Goal: Information Seeking & Learning: Learn about a topic

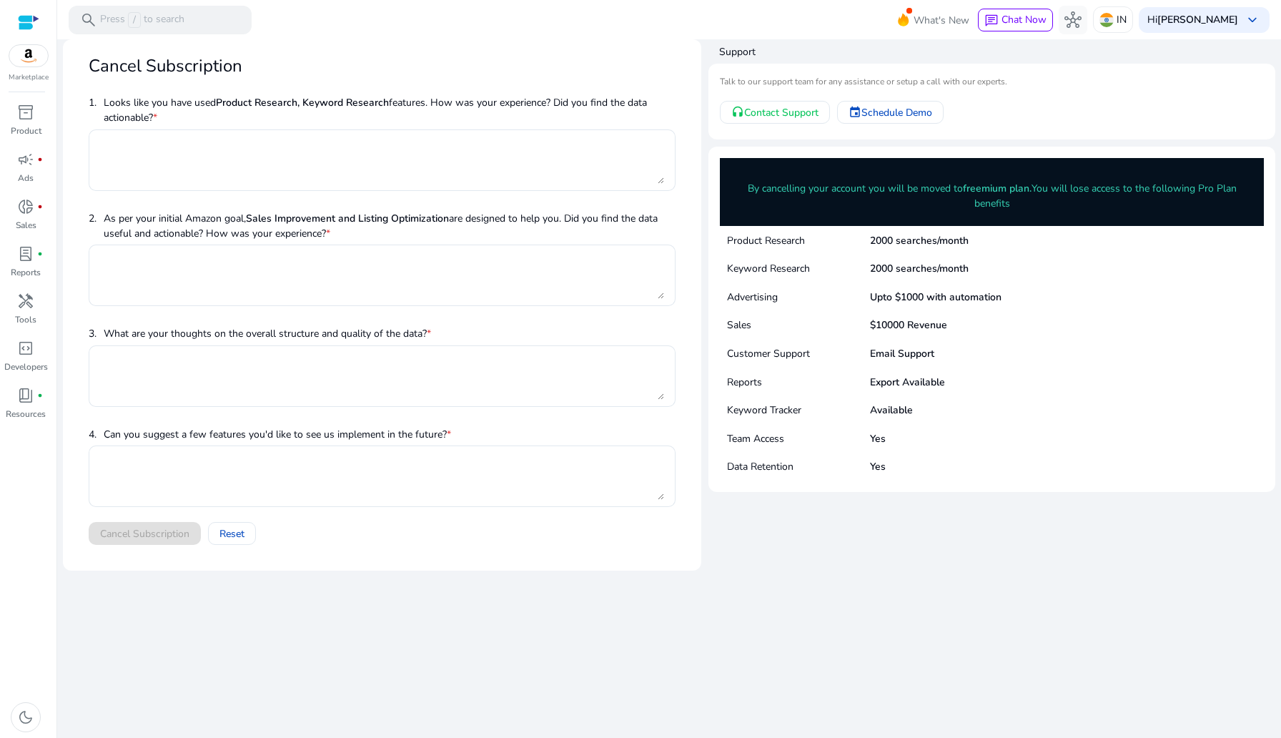
click at [42, 24] on div "Marketplace" at bounding box center [28, 41] width 56 height 83
click at [14, 24] on div "Marketplace" at bounding box center [28, 41] width 56 height 83
click at [32, 24] on div at bounding box center [28, 22] width 21 height 16
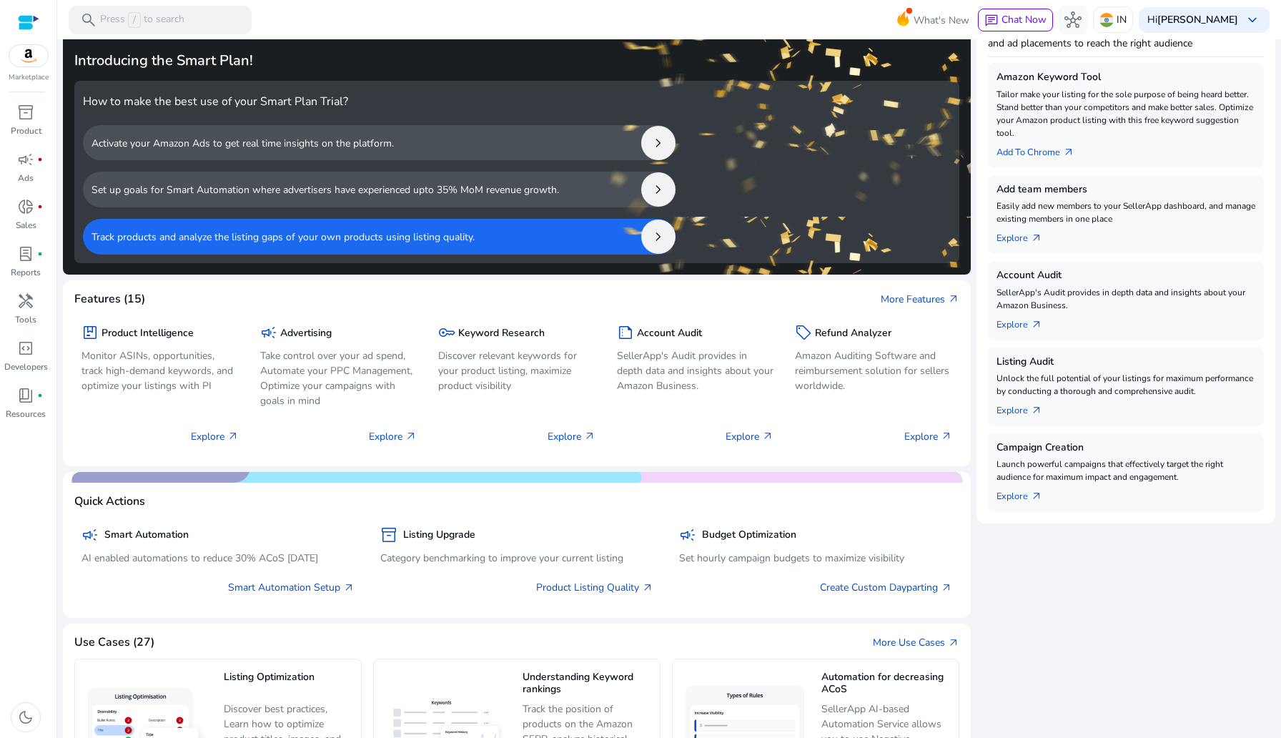
scroll to position [282, 0]
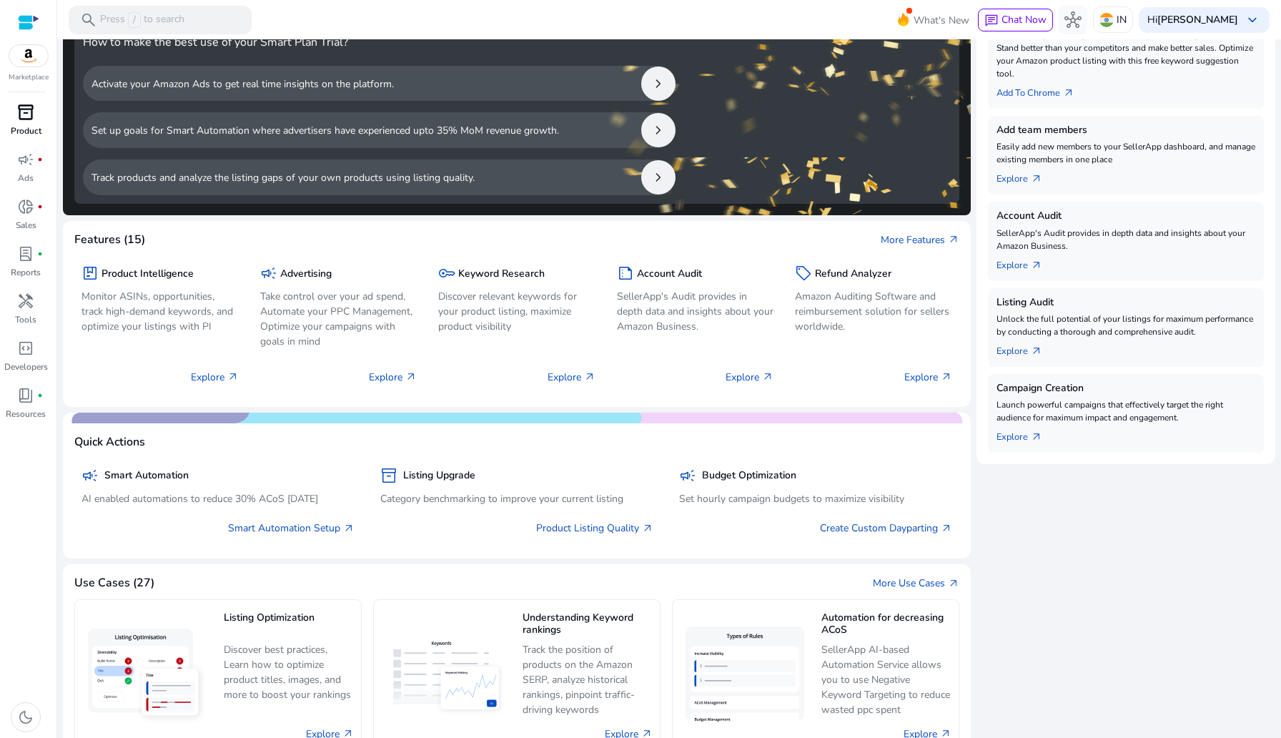
click at [29, 147] on link "inventory_2 Product" at bounding box center [25, 124] width 51 height 47
click at [27, 169] on div "campaign fiber_manual_record" at bounding box center [26, 159] width 40 height 23
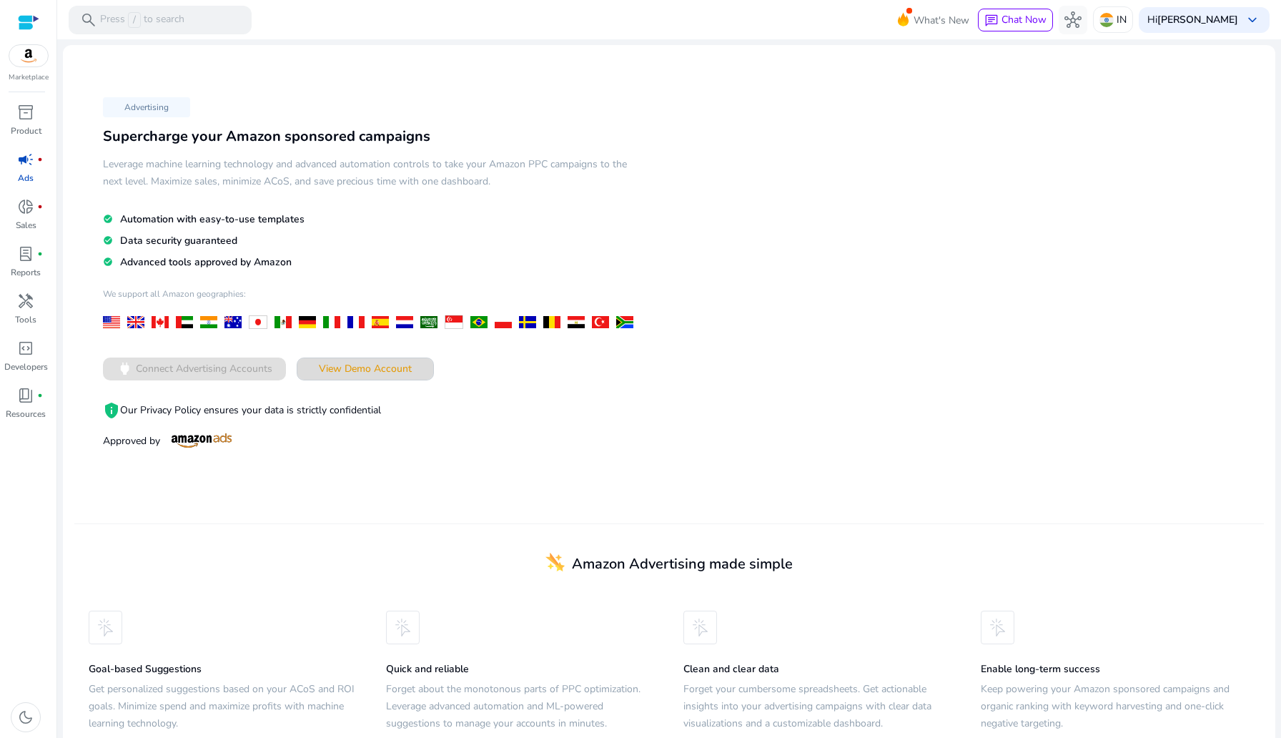
click at [366, 370] on span "View Demo Account" at bounding box center [365, 368] width 93 height 15
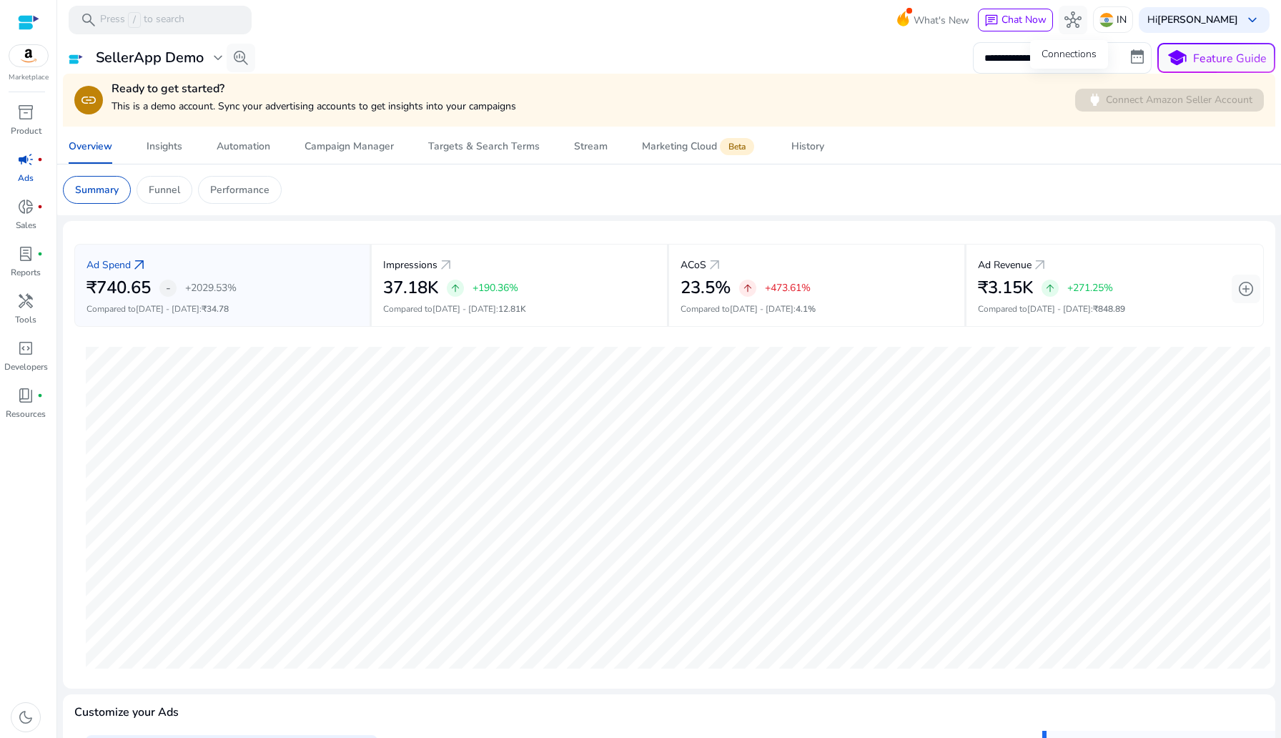
click at [1055, 54] on div "Connections" at bounding box center [1069, 54] width 78 height 29
click at [1146, 73] on div "**********" at bounding box center [1124, 57] width 302 height 31
click at [800, 236] on div "Ad Spend arrow_outward ₹740.65 - +2029.53% Compared to [DATE] - [DATE] : ₹34.78…" at bounding box center [668, 285] width 1189 height 106
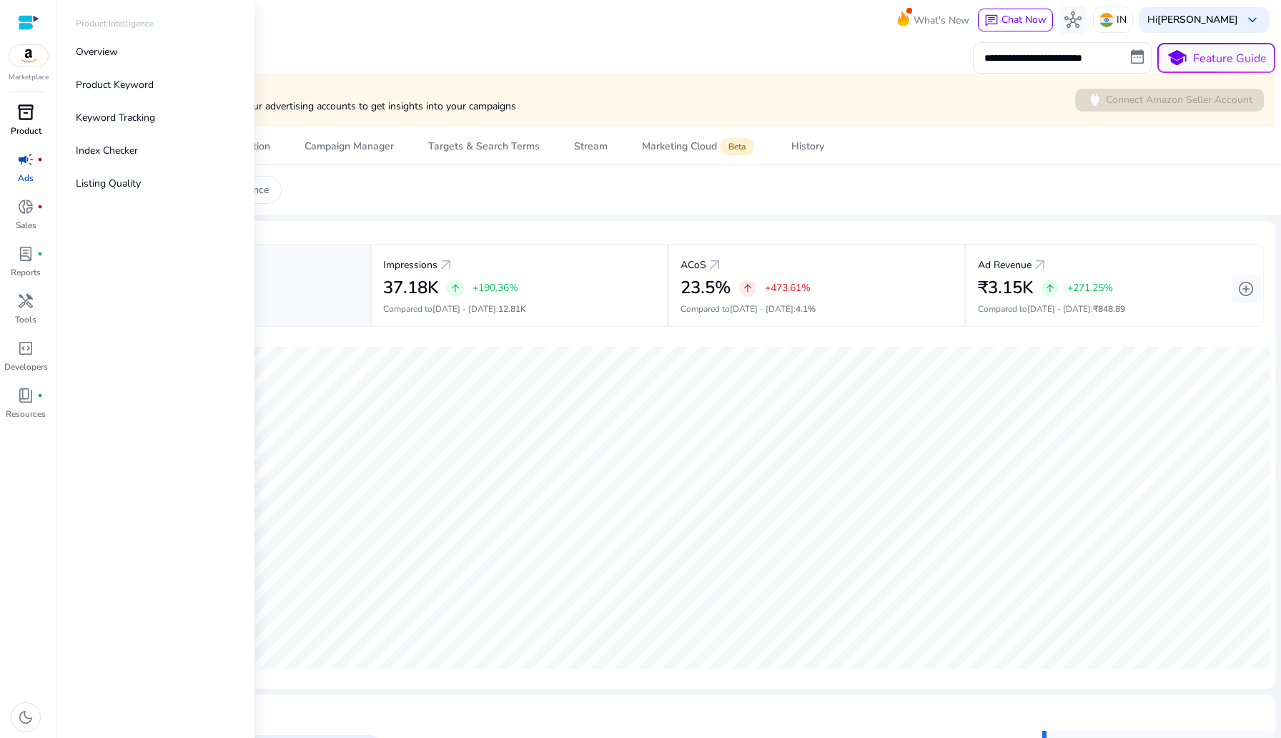
click at [27, 142] on link "inventory_2 Product" at bounding box center [25, 124] width 51 height 47
click at [25, 153] on span "campaign" at bounding box center [25, 159] width 17 height 17
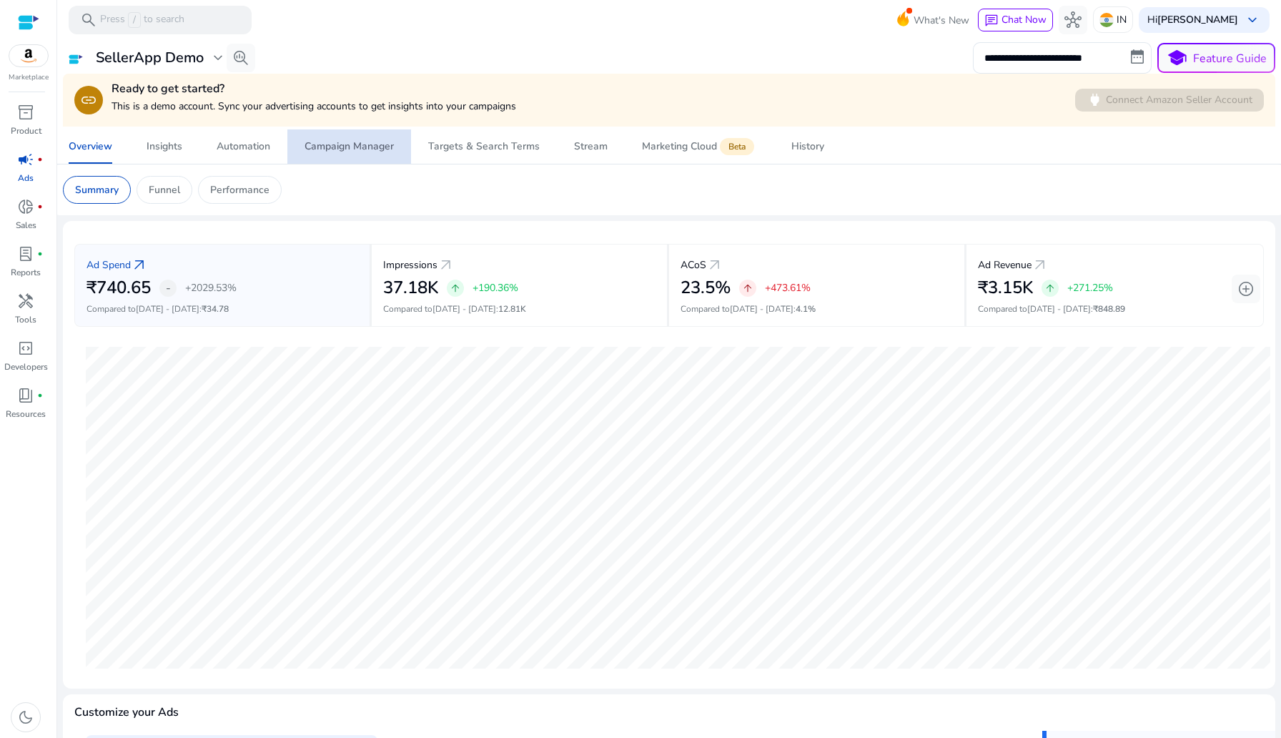
click at [370, 152] on div "Campaign Manager" at bounding box center [348, 146] width 89 height 10
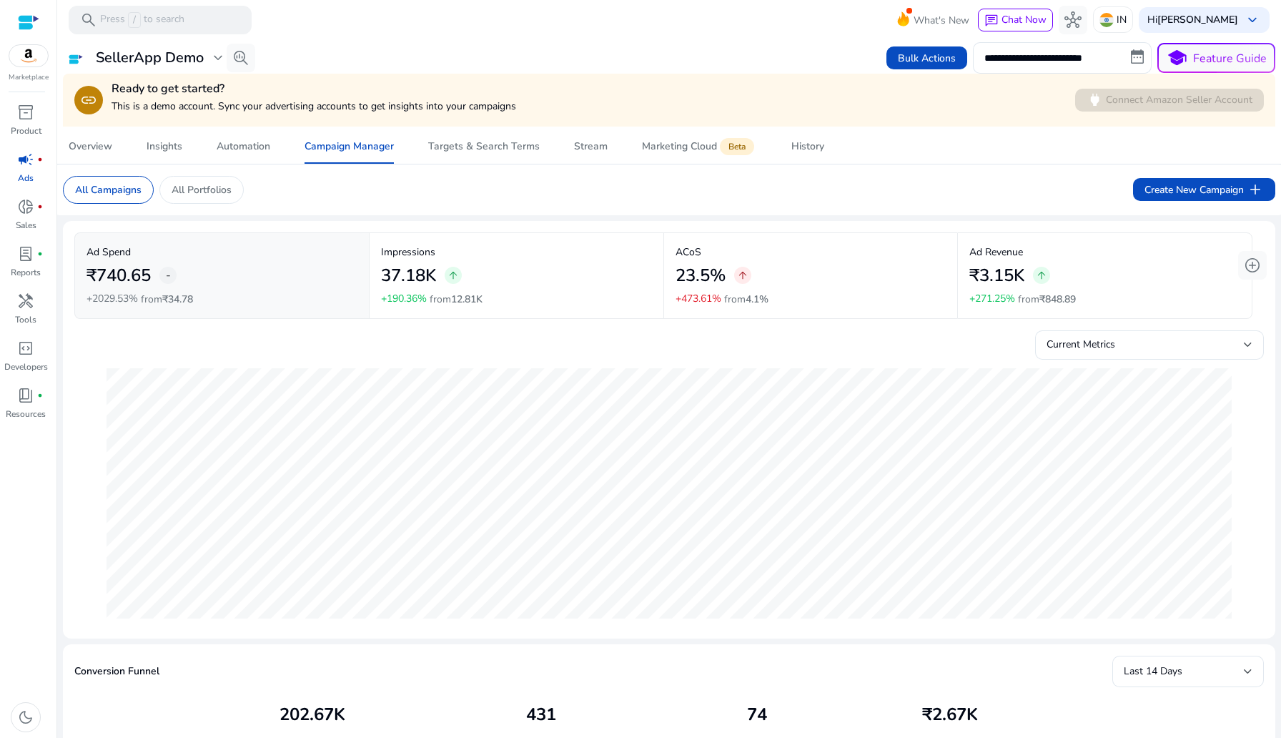
click at [17, 151] on span "campaign" at bounding box center [25, 159] width 17 height 17
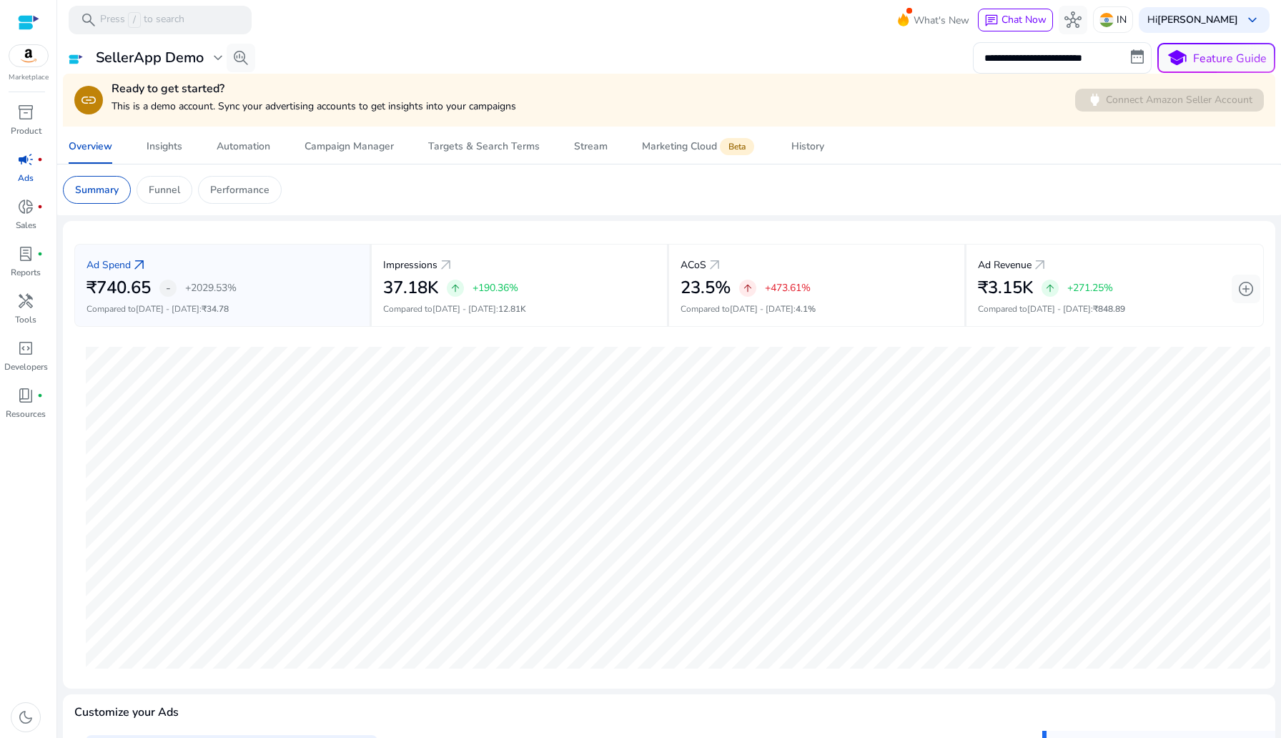
click at [1171, 182] on app-sa-custom-tab "Summary Funnel Performance" at bounding box center [669, 190] width 1212 height 28
click at [1121, 24] on p "IN" at bounding box center [1121, 19] width 10 height 25
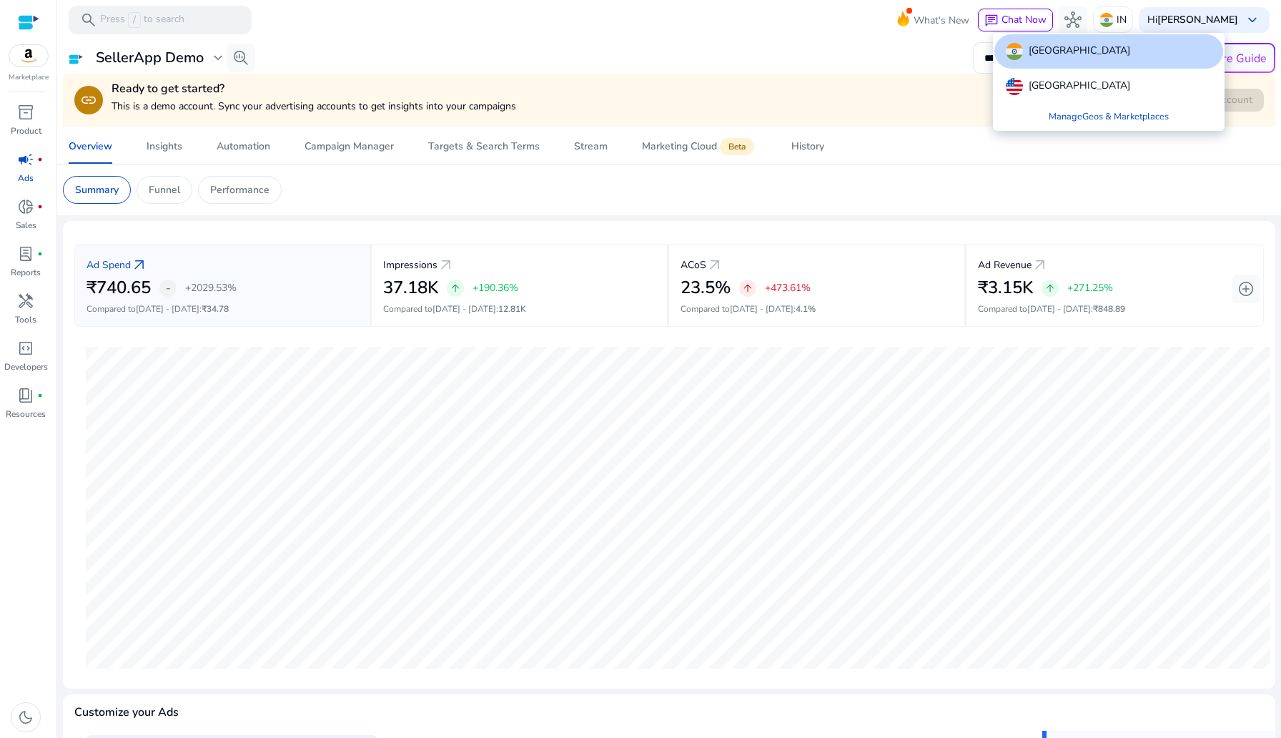
click at [1112, 21] on div at bounding box center [640, 369] width 1281 height 738
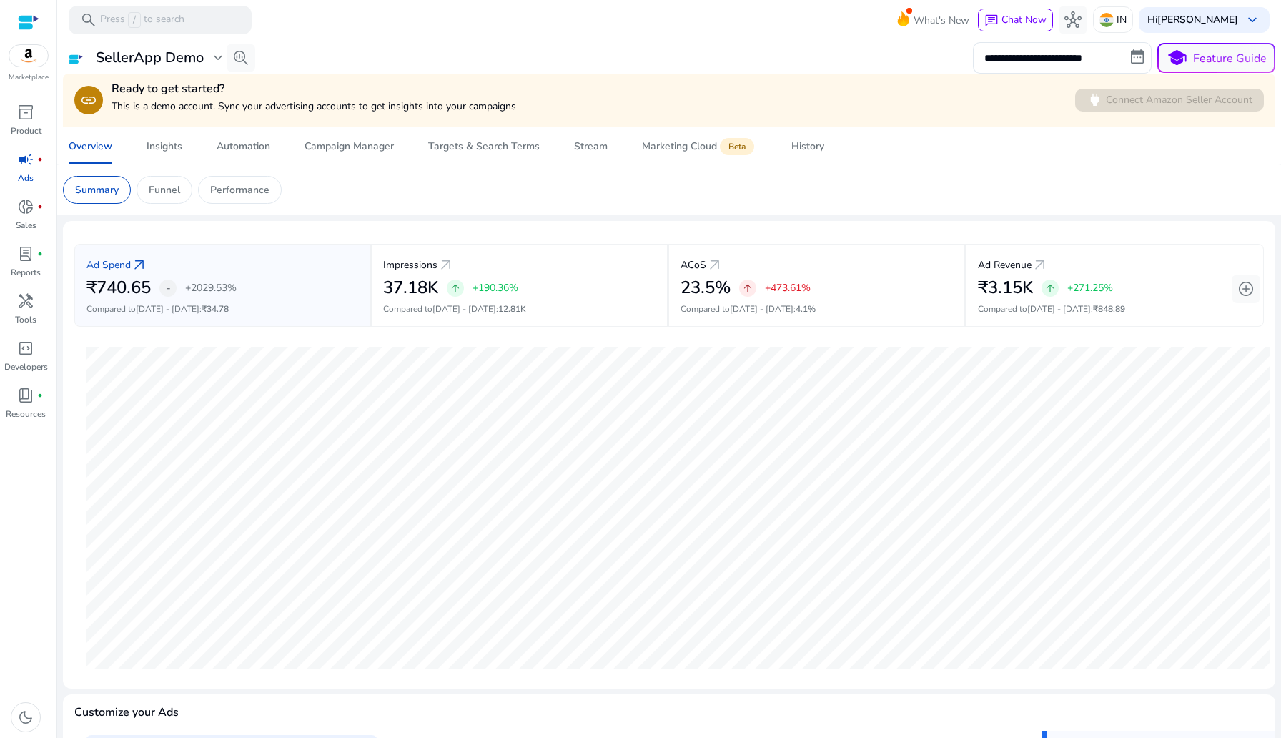
click at [573, 30] on mat-toolbar "search Press / to search What's New chat Chat Now hub IN Hi [PERSON_NAME][GEOGR…" at bounding box center [668, 19] width 1223 height 39
